Goal: Task Accomplishment & Management: Manage account settings

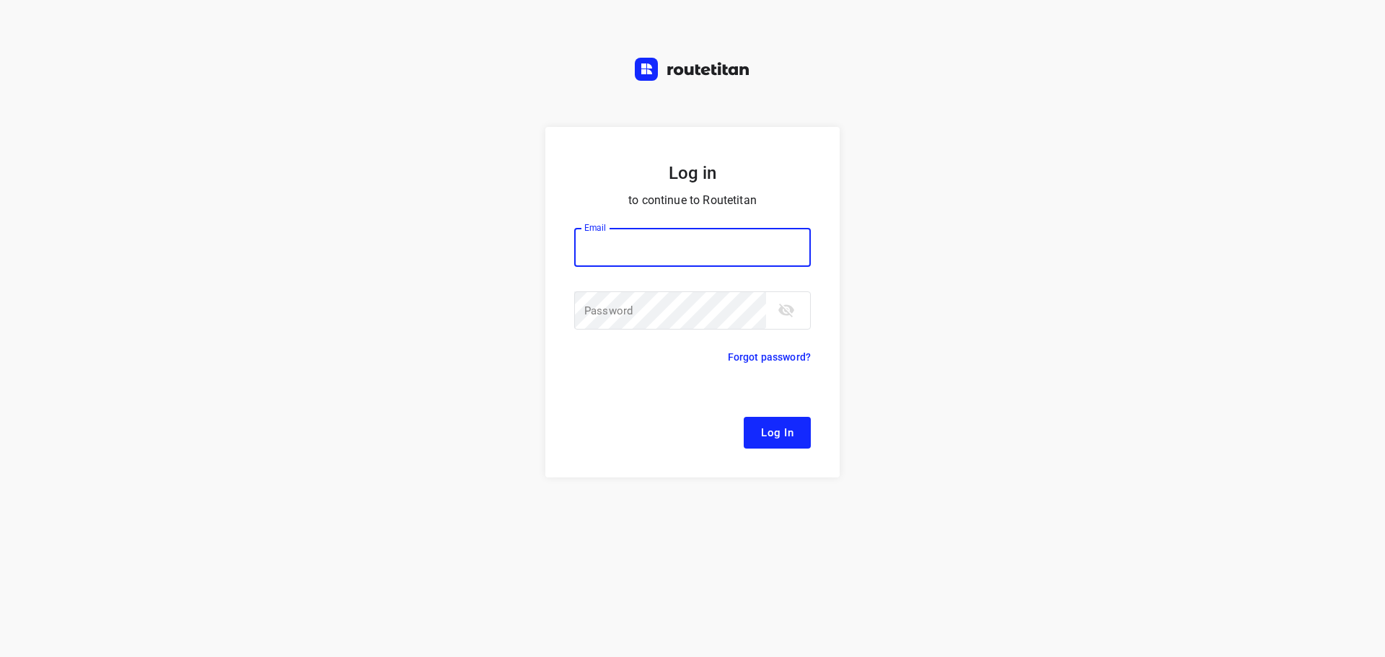
click at [0, 0] on div at bounding box center [0, 0] width 0 height 0
type input "[EMAIL_ADDRESS][DOMAIN_NAME]"
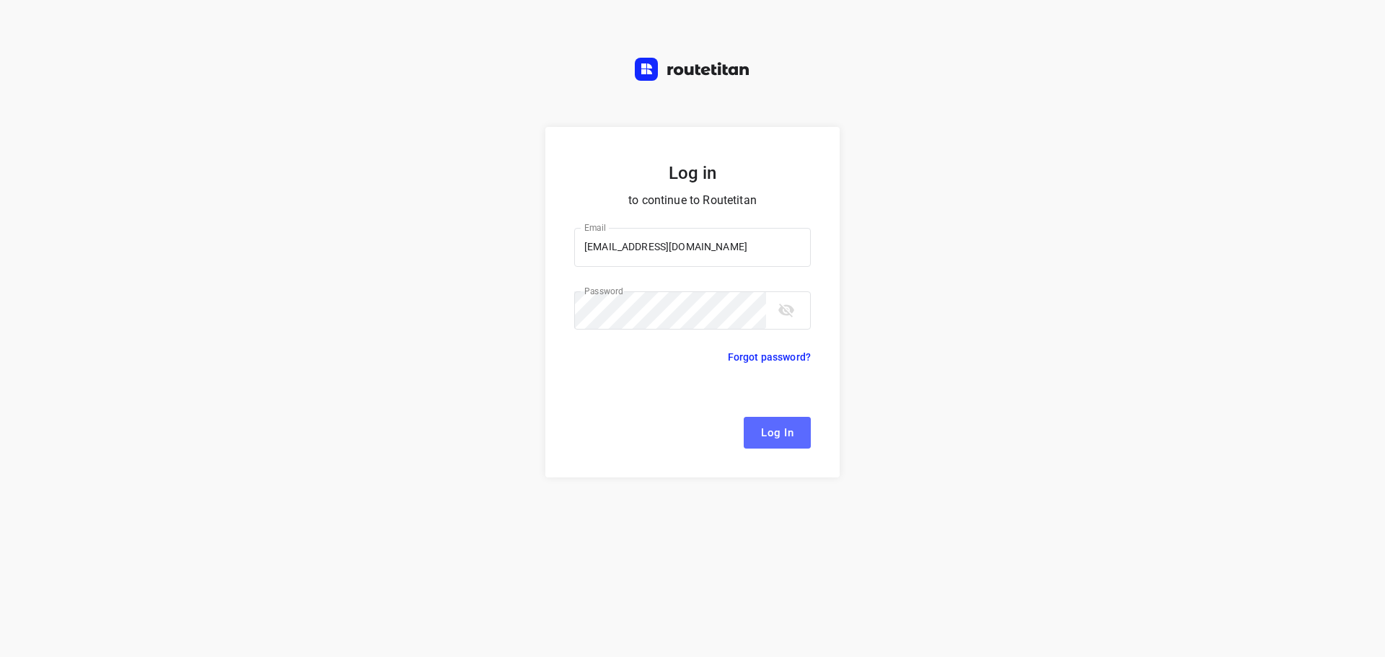
click at [785, 435] on span "Log In" at bounding box center [777, 433] width 32 height 19
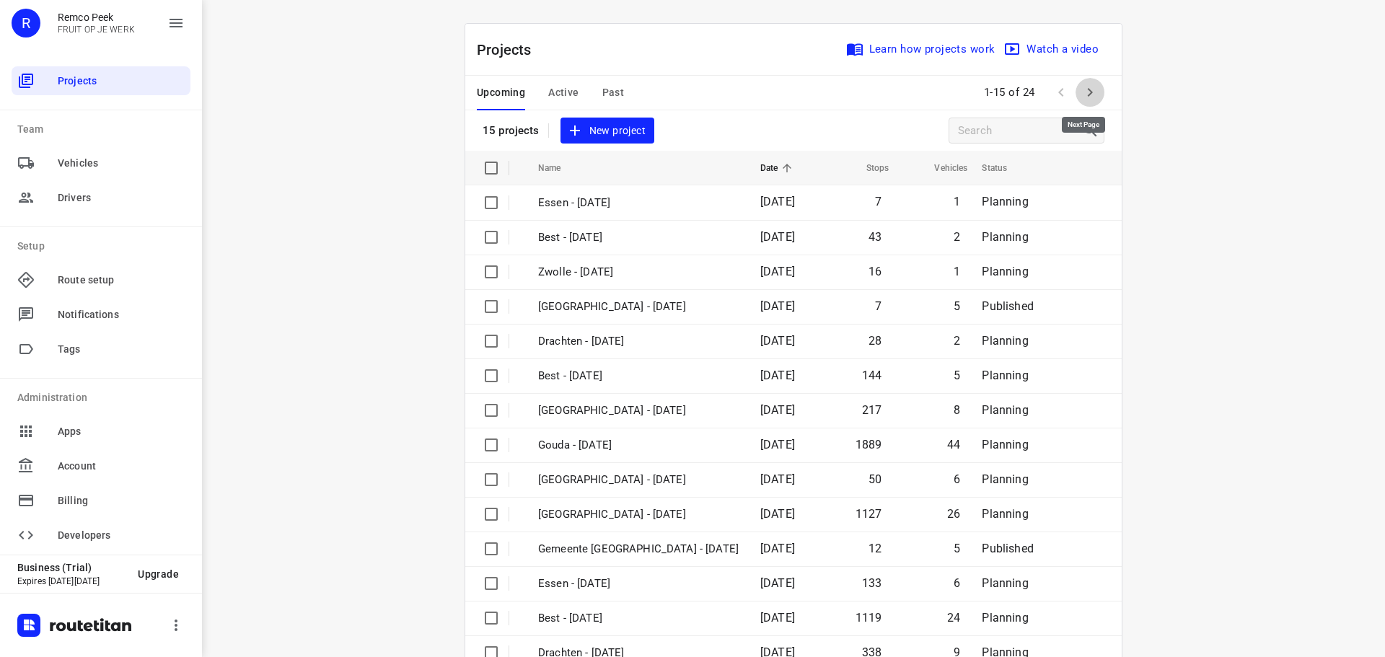
click at [1088, 94] on icon "button" at bounding box center [1090, 92] width 5 height 9
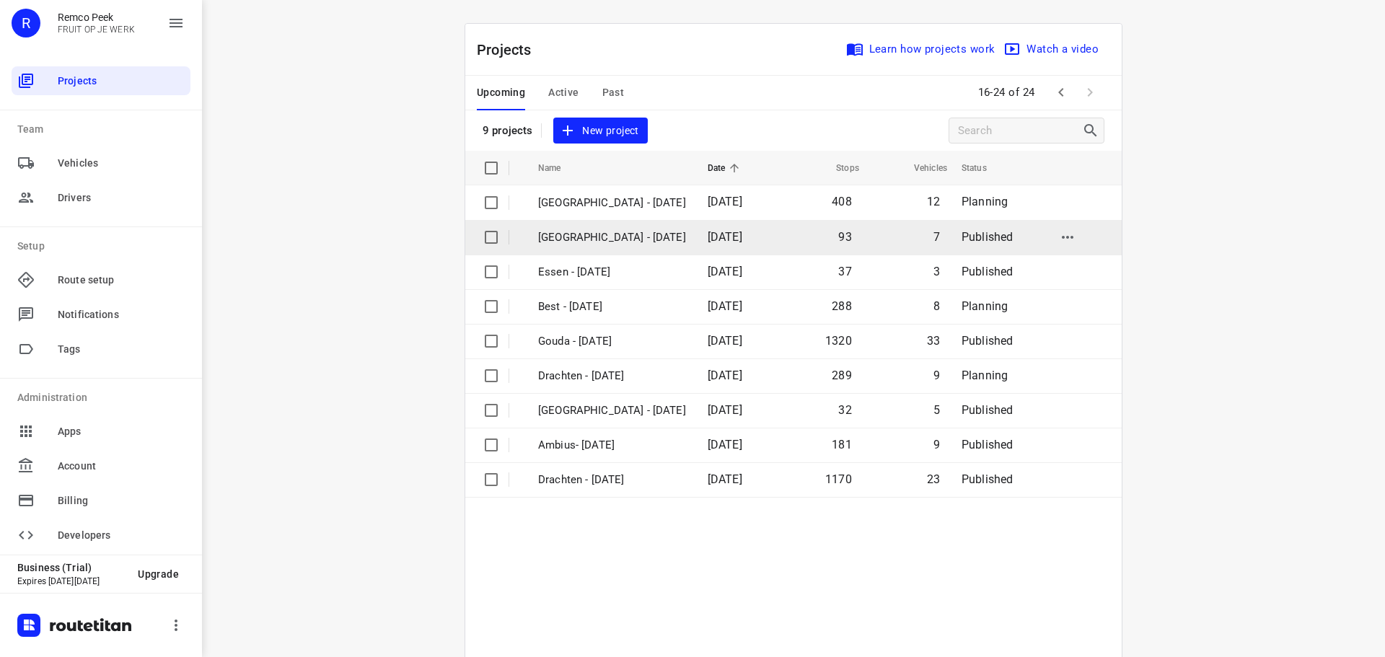
click at [0, 0] on div at bounding box center [0, 0] width 0 height 0
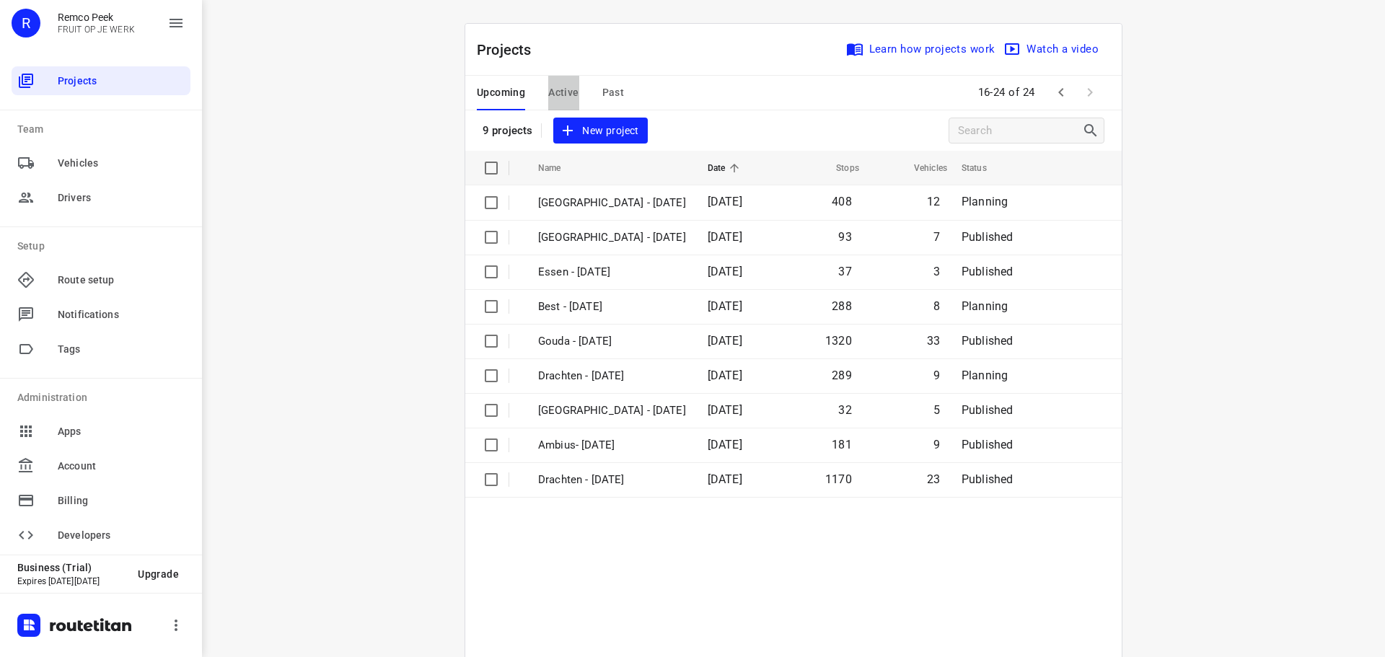
click at [561, 92] on span "Active" at bounding box center [563, 93] width 30 height 18
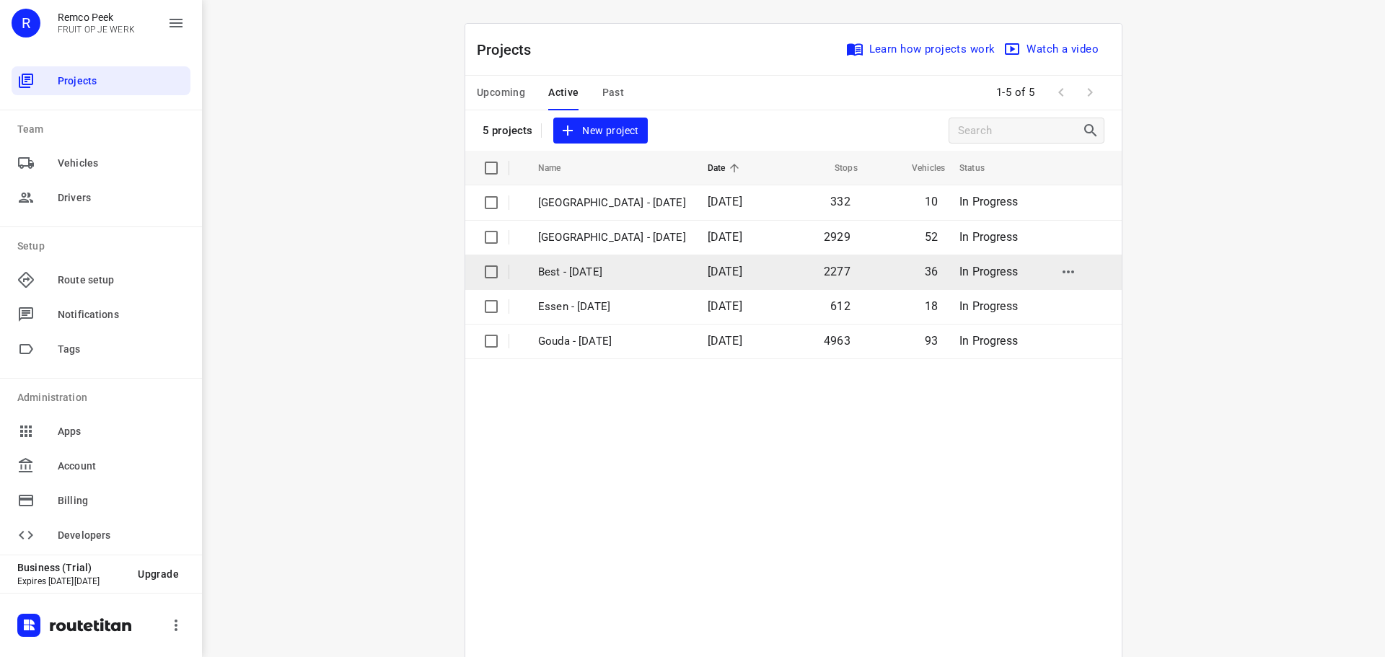
click at [583, 272] on p "Best - [DATE]" at bounding box center [612, 272] width 148 height 17
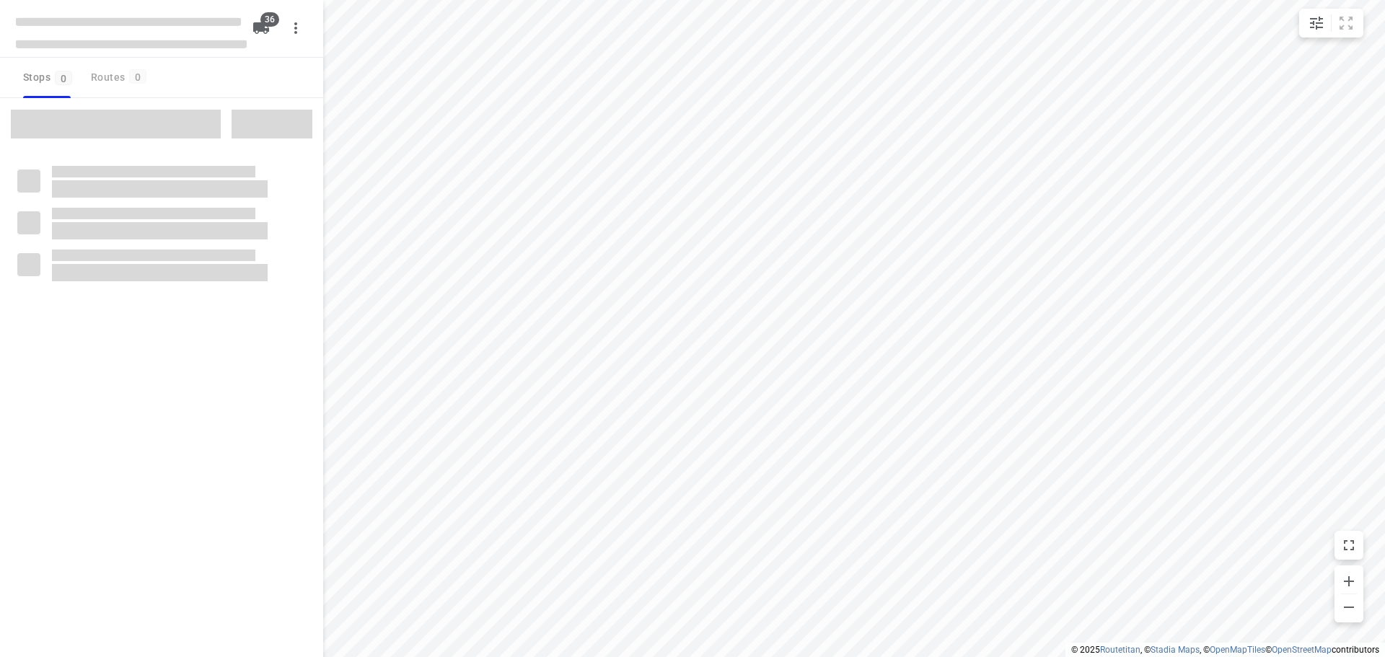
checkbox input "true"
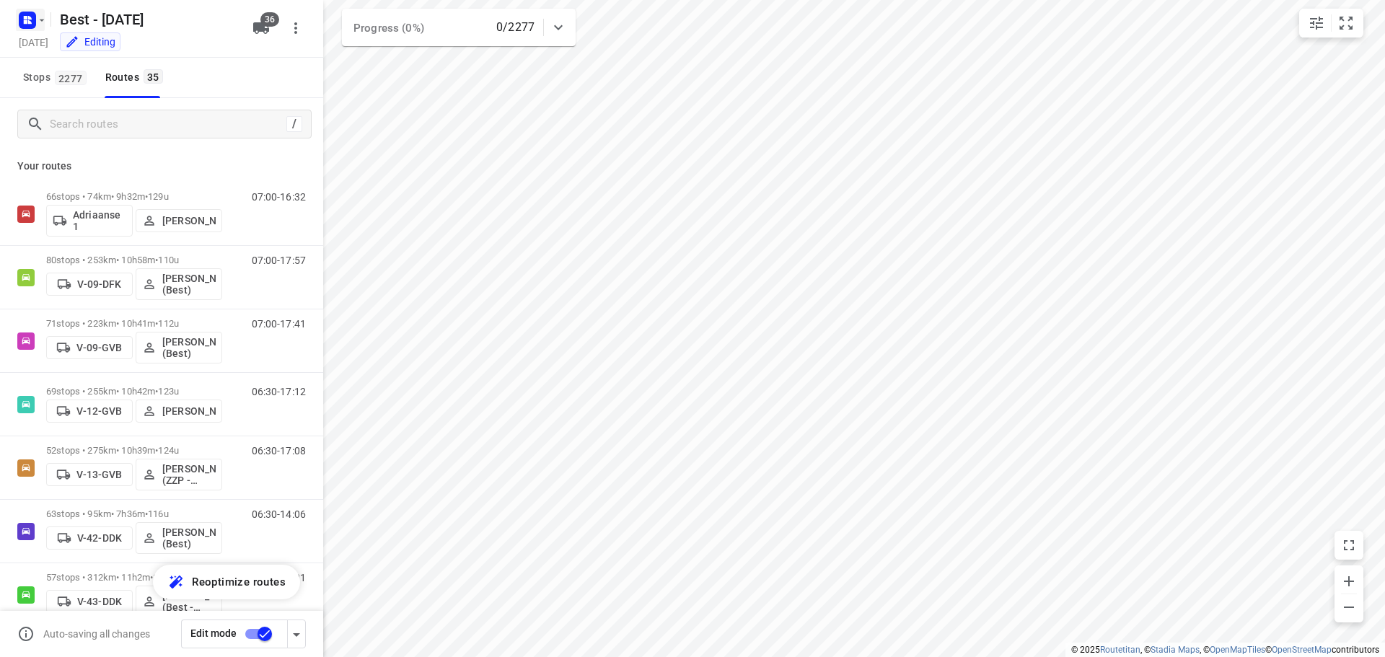
click at [32, 14] on rect "button" at bounding box center [27, 20] width 17 height 17
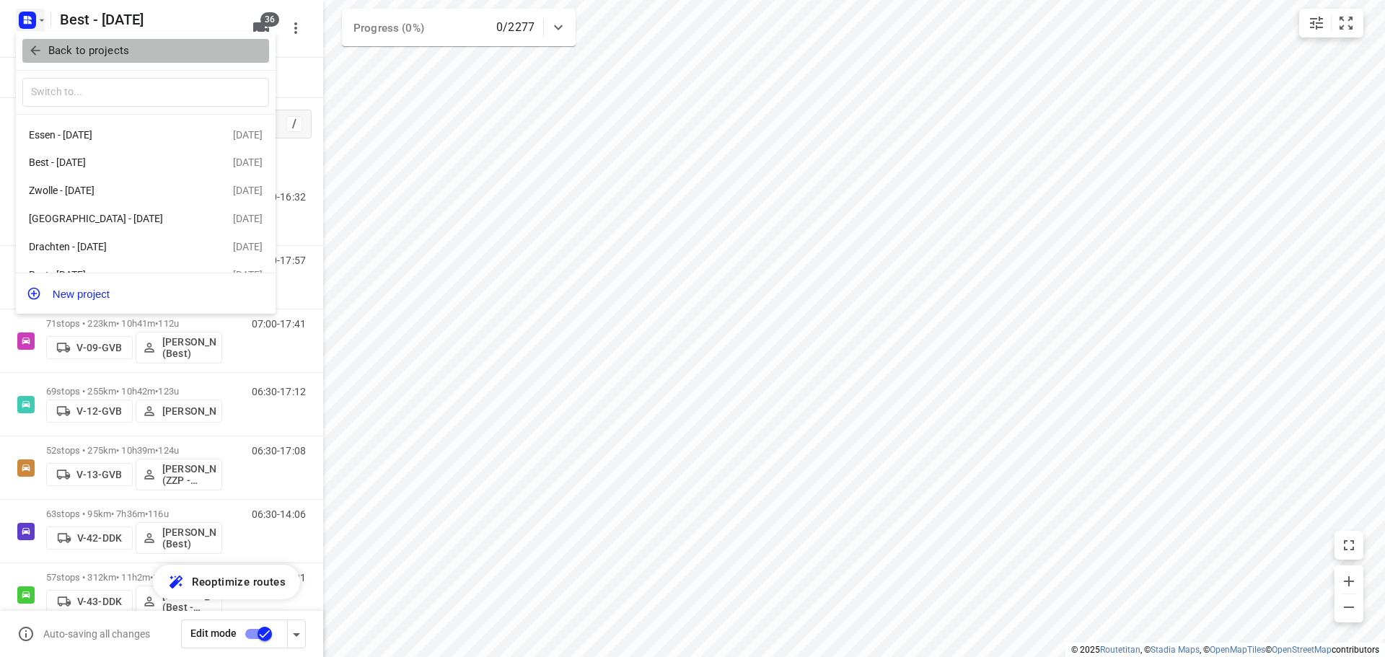
click at [68, 52] on p "Back to projects" at bounding box center [88, 51] width 81 height 17
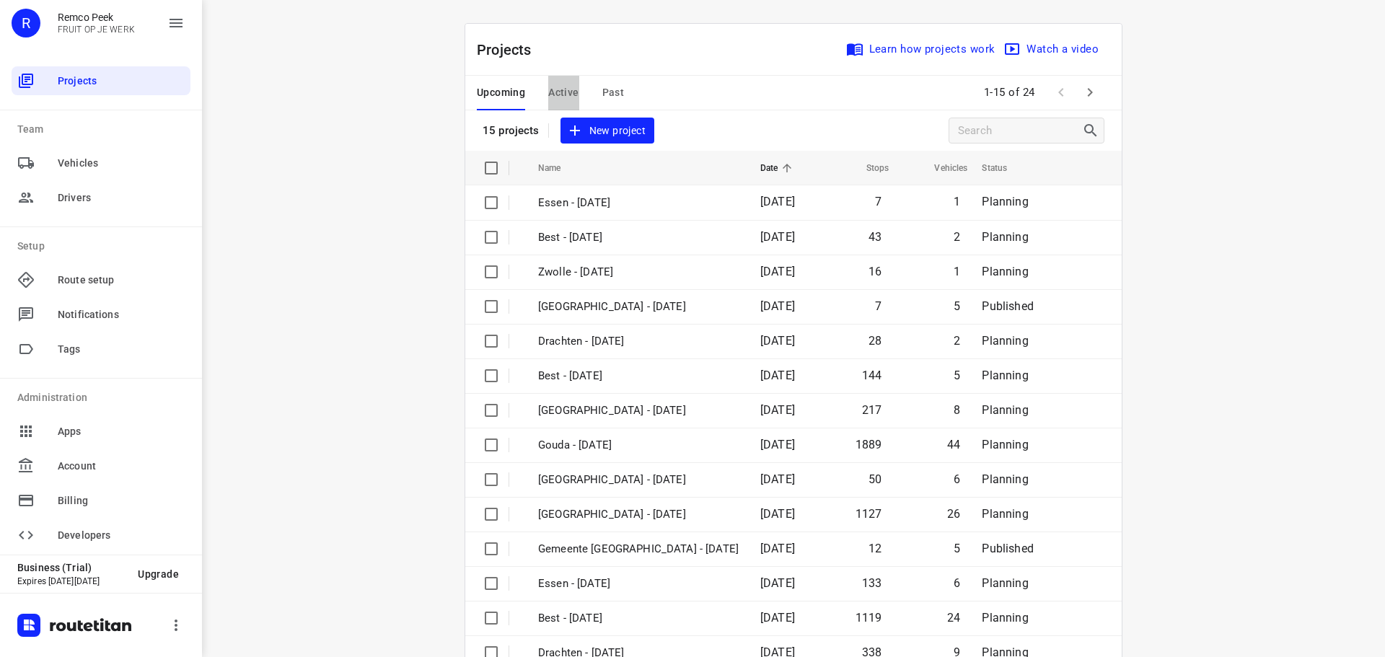
click at [564, 91] on span "Active" at bounding box center [563, 93] width 30 height 18
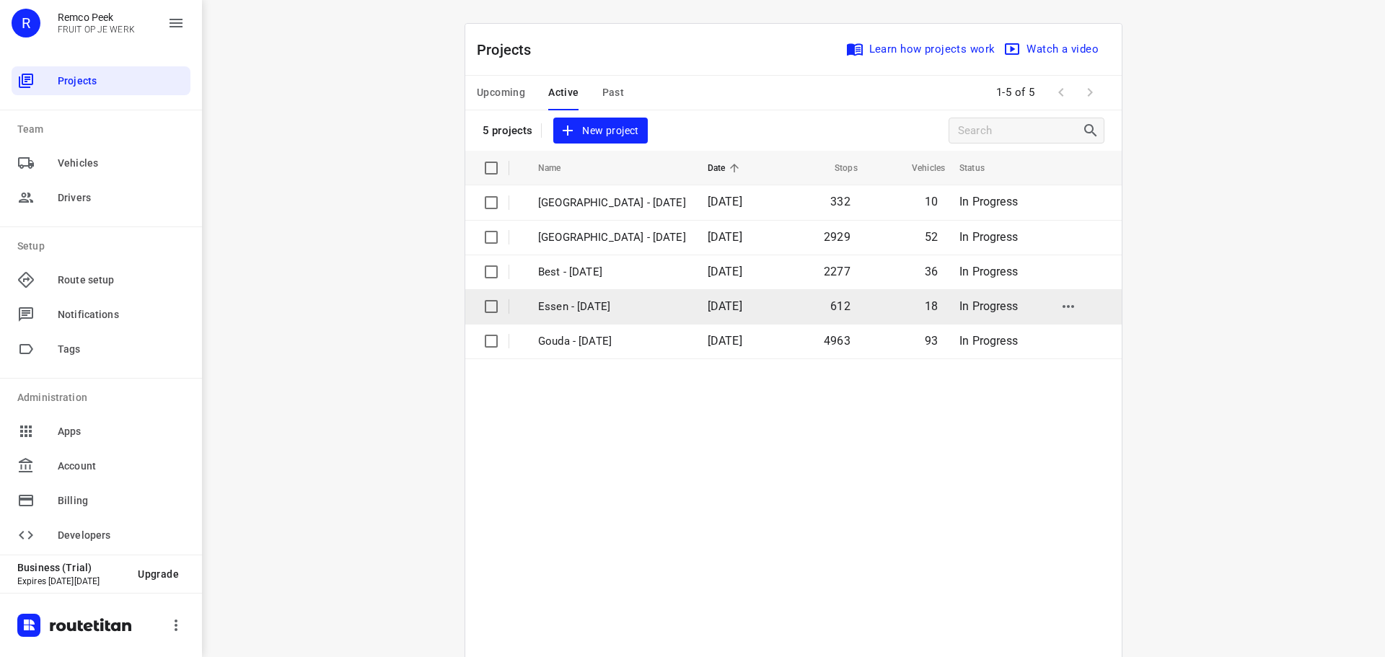
click at [592, 310] on p "Essen - [DATE]" at bounding box center [612, 307] width 148 height 17
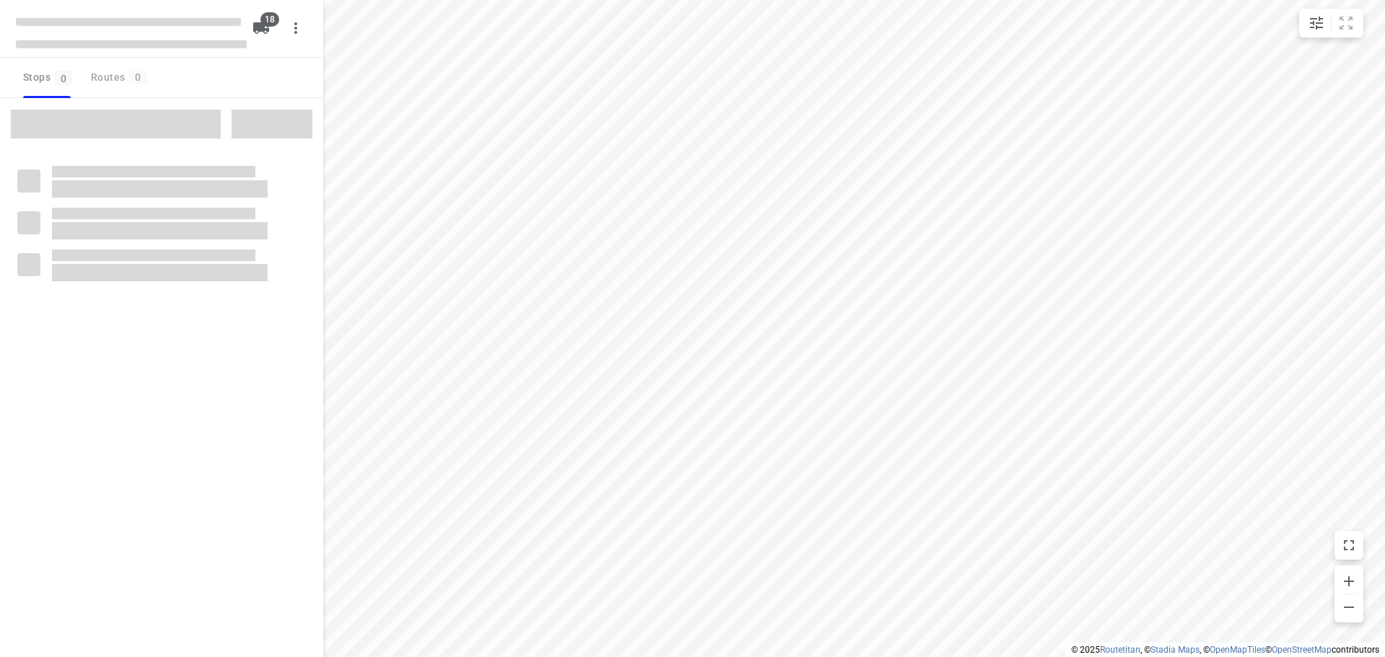
checkbox input "true"
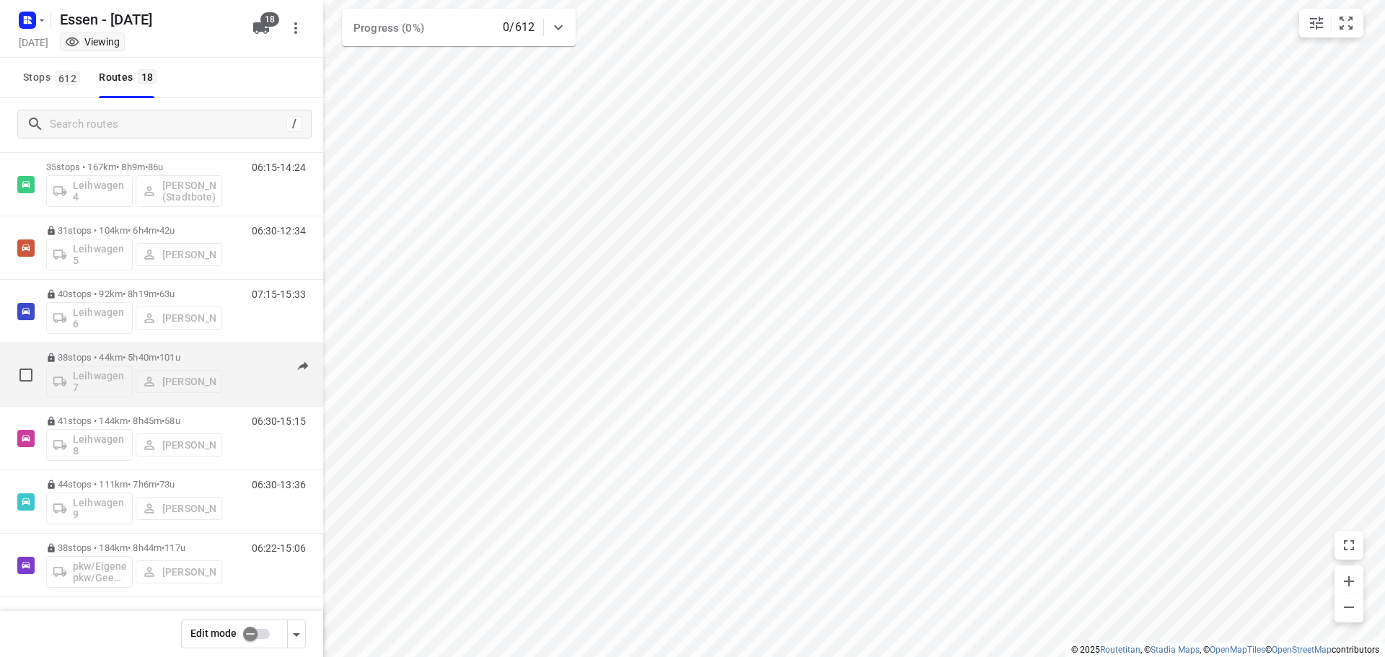
scroll to position [729, 0]
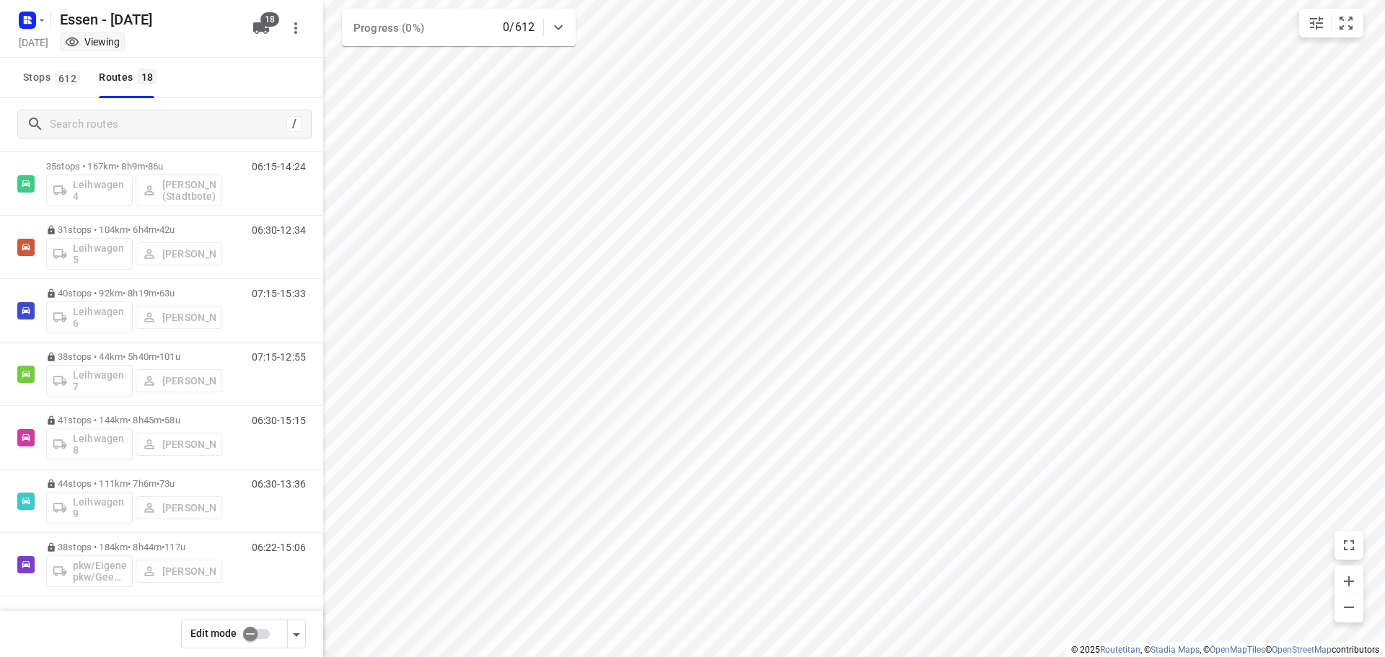
click at [249, 640] on input "checkbox" at bounding box center [250, 634] width 82 height 27
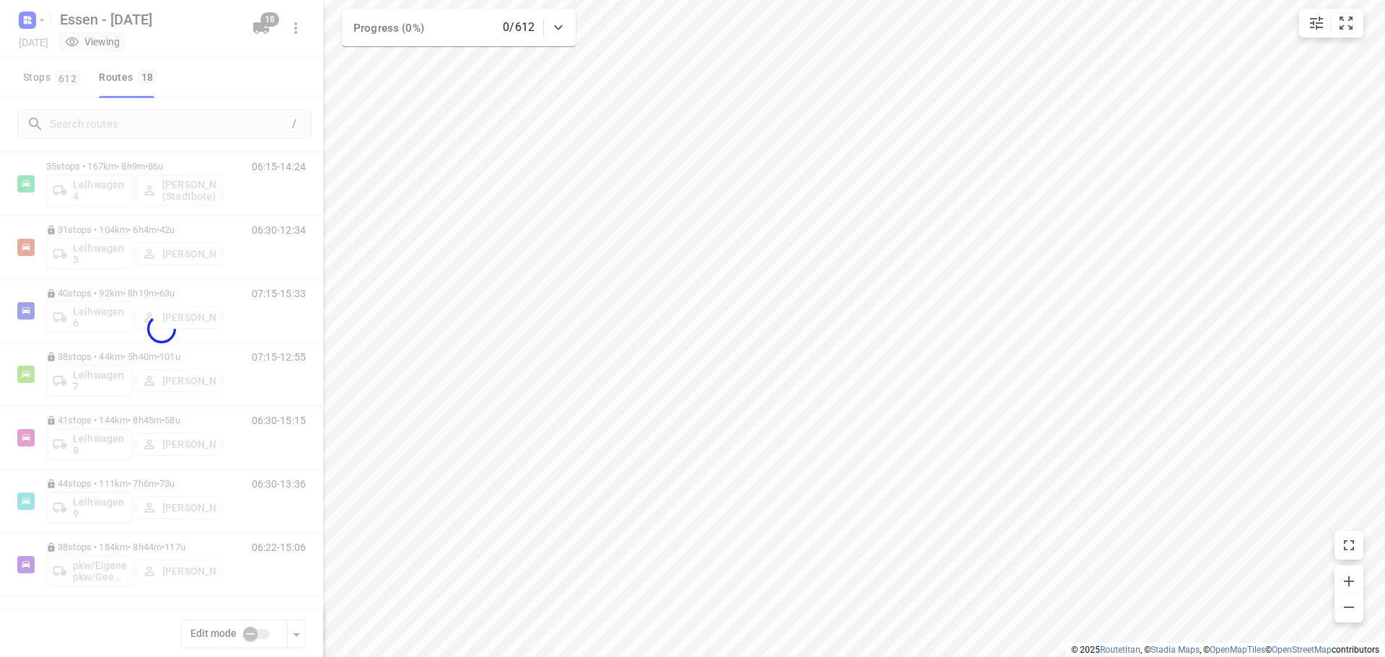
checkbox input "true"
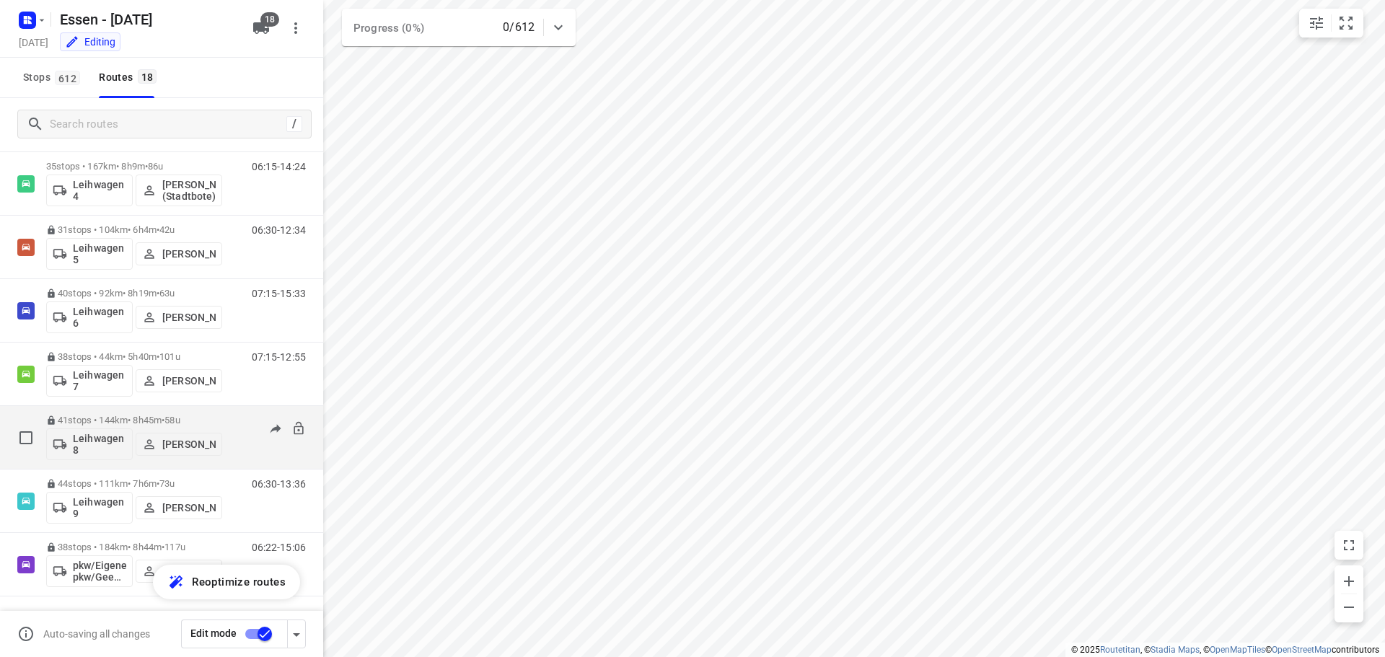
click at [183, 442] on p "[PERSON_NAME]" at bounding box center [188, 445] width 53 height 12
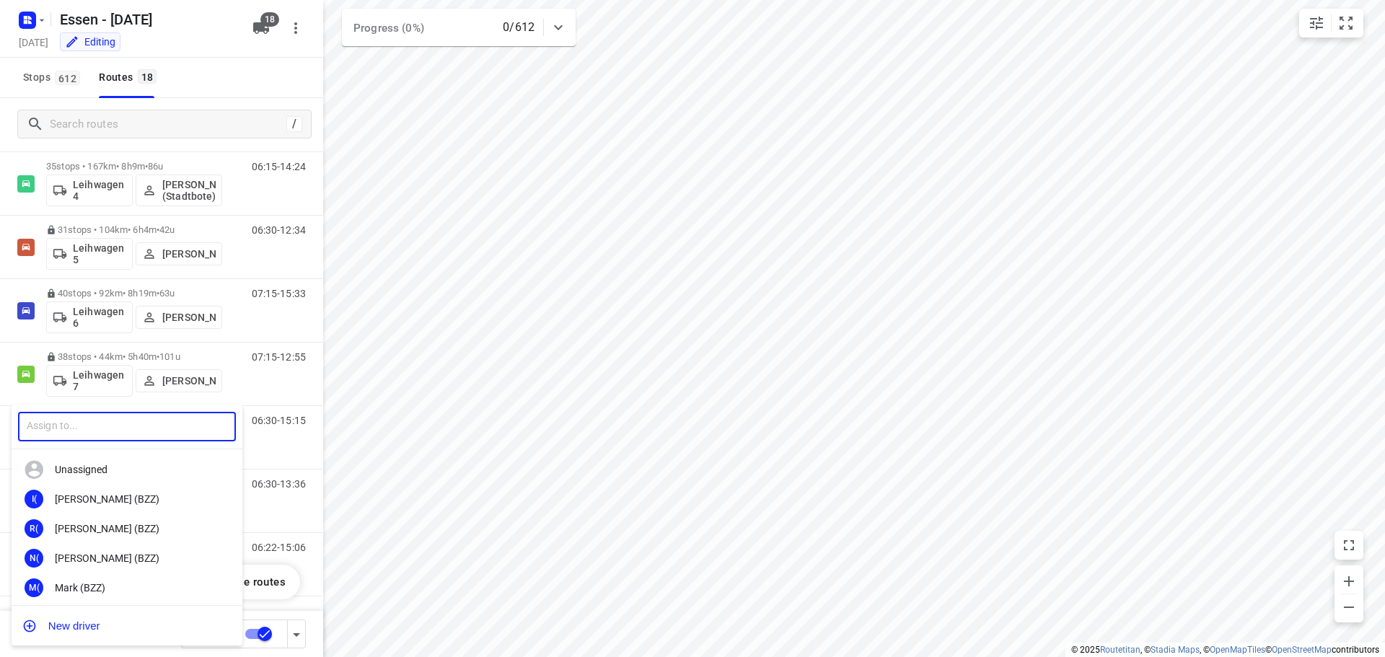
click at [108, 430] on input "text" at bounding box center [127, 427] width 218 height 30
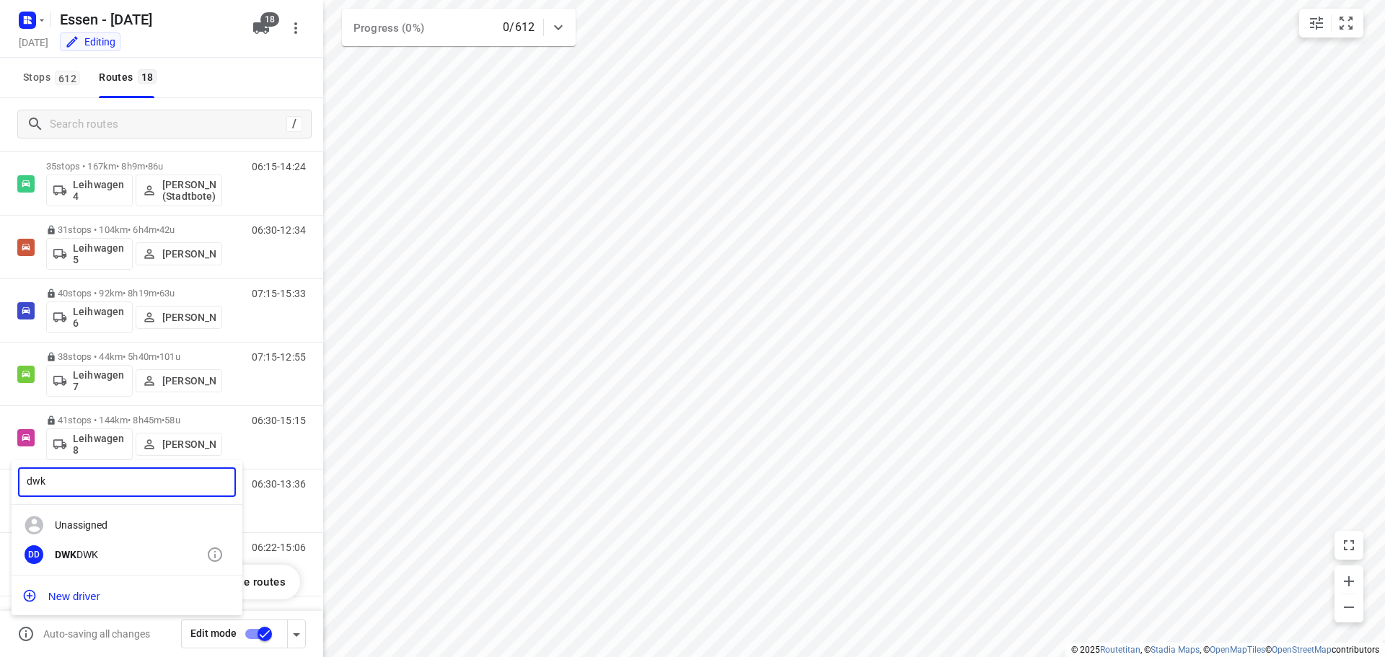
type input "dwk"
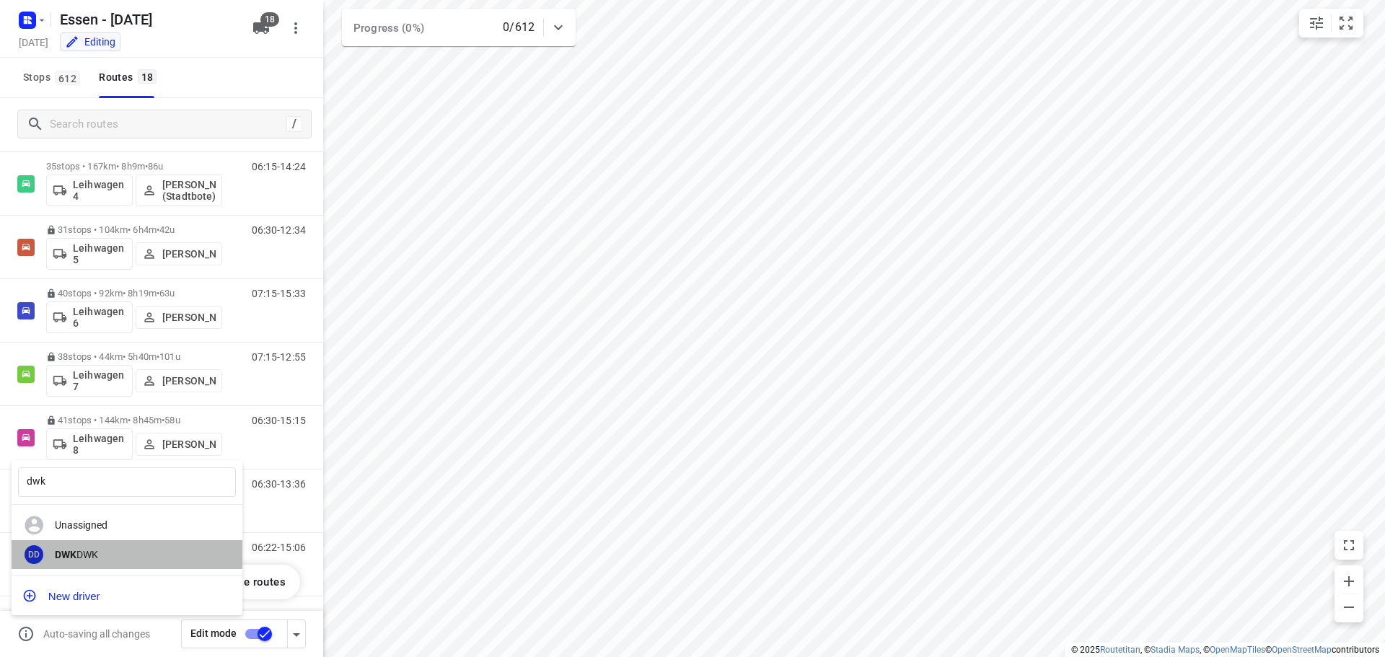
drag, startPoint x: 93, startPoint y: 548, endPoint x: 113, endPoint y: 463, distance: 88.1
click at [94, 549] on div "DWK DWK" at bounding box center [131, 555] width 152 height 12
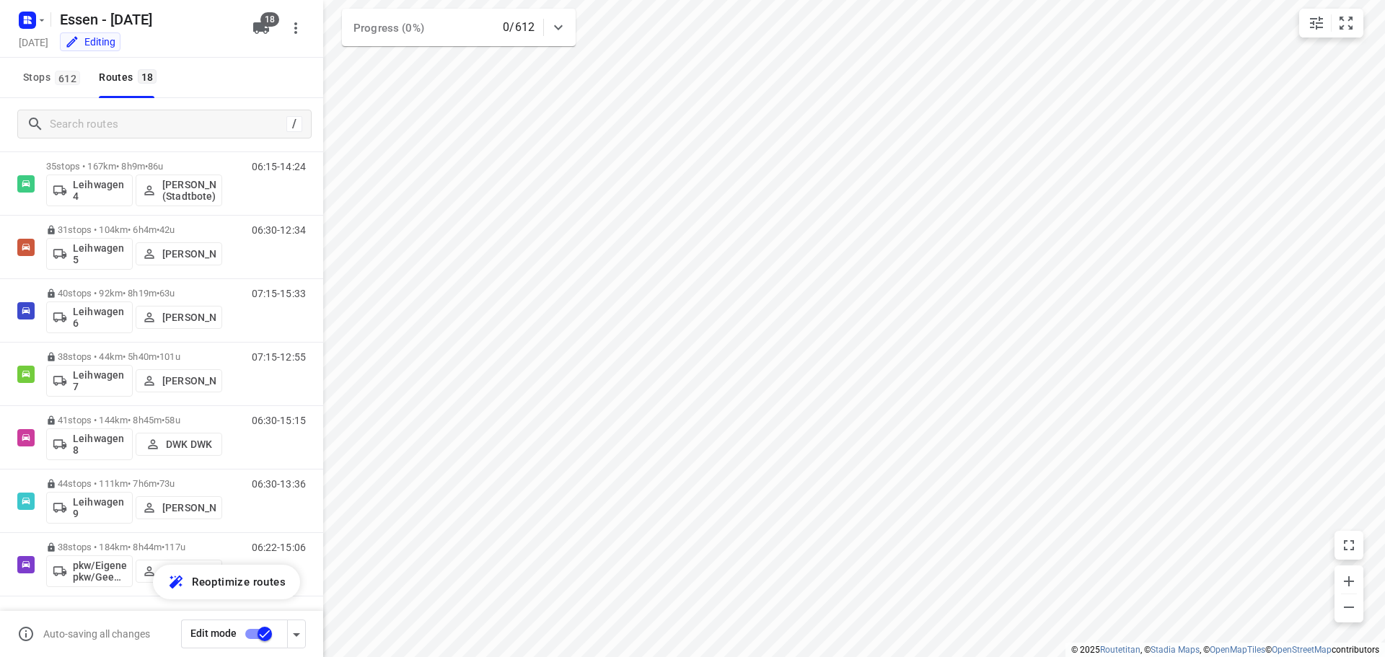
click at [266, 632] on input "checkbox" at bounding box center [265, 634] width 82 height 27
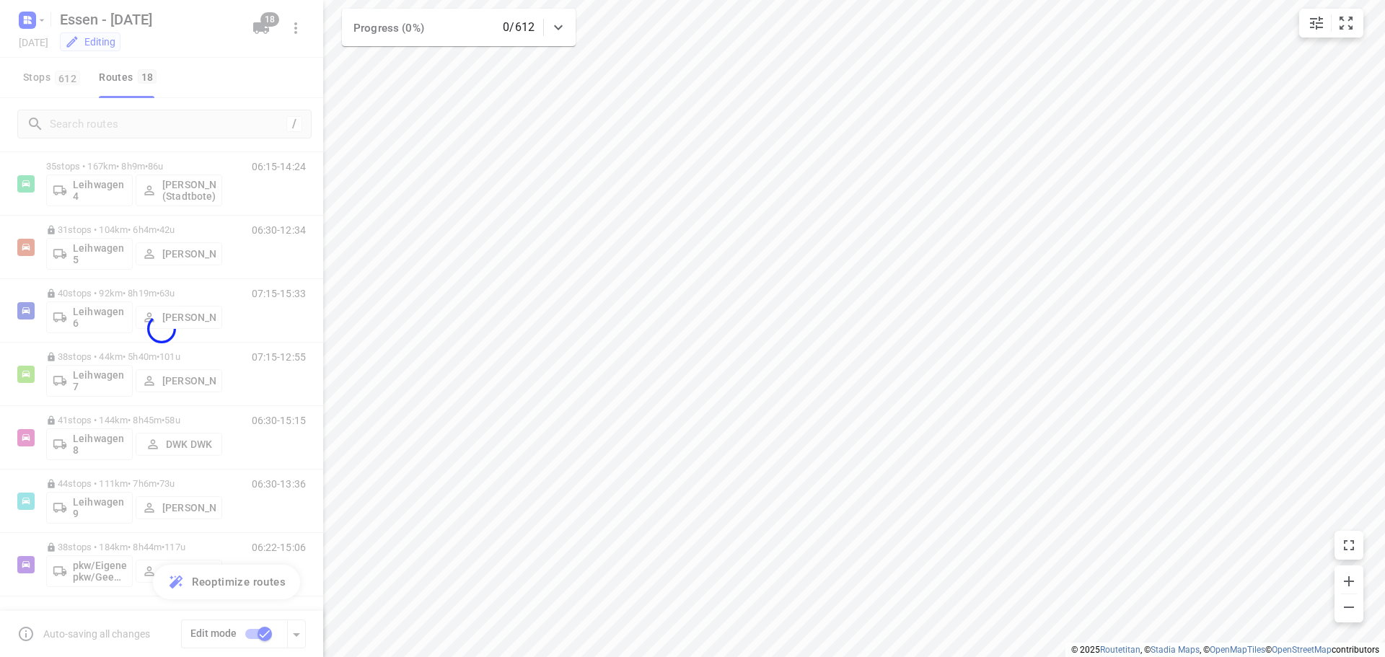
checkbox input "false"
